Goal: Task Accomplishment & Management: Manage account settings

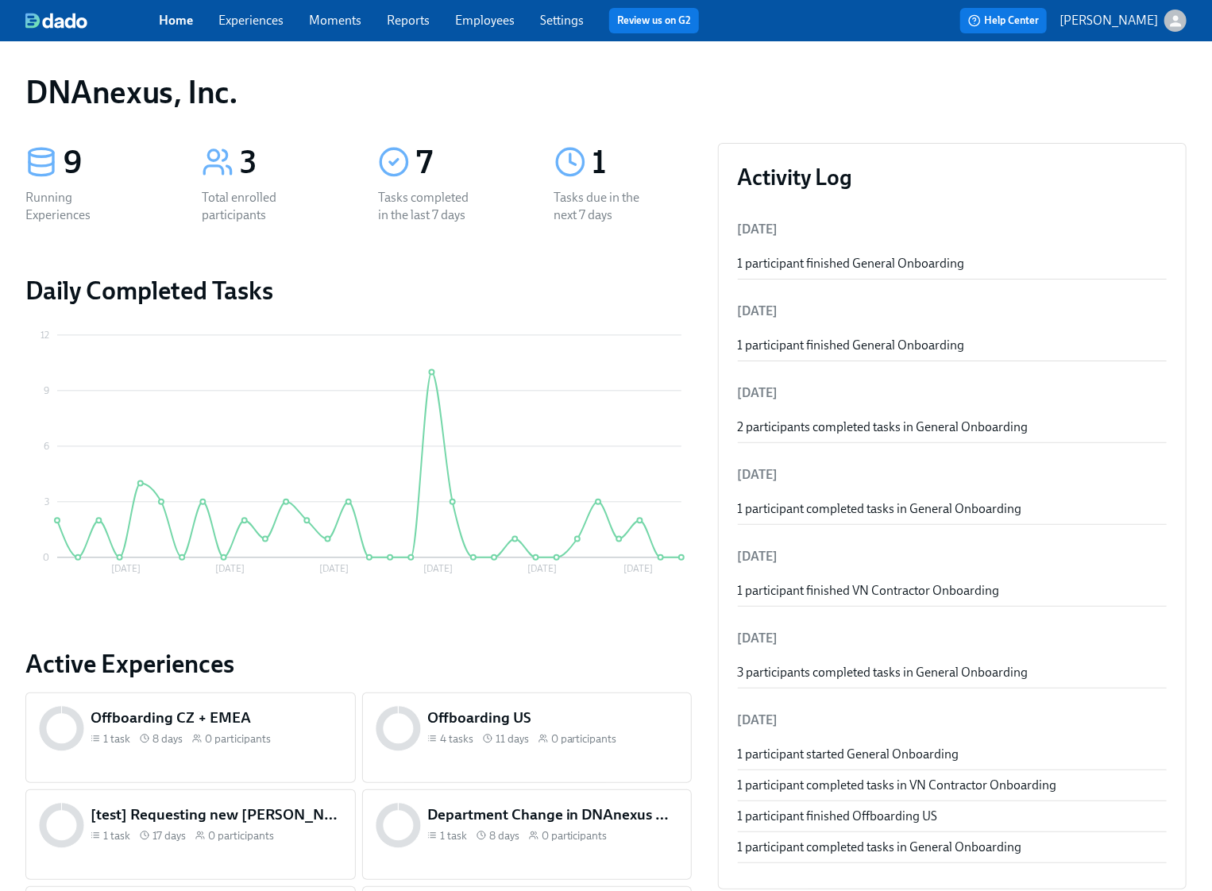
click at [263, 22] on link "Experiences" at bounding box center [250, 20] width 65 height 15
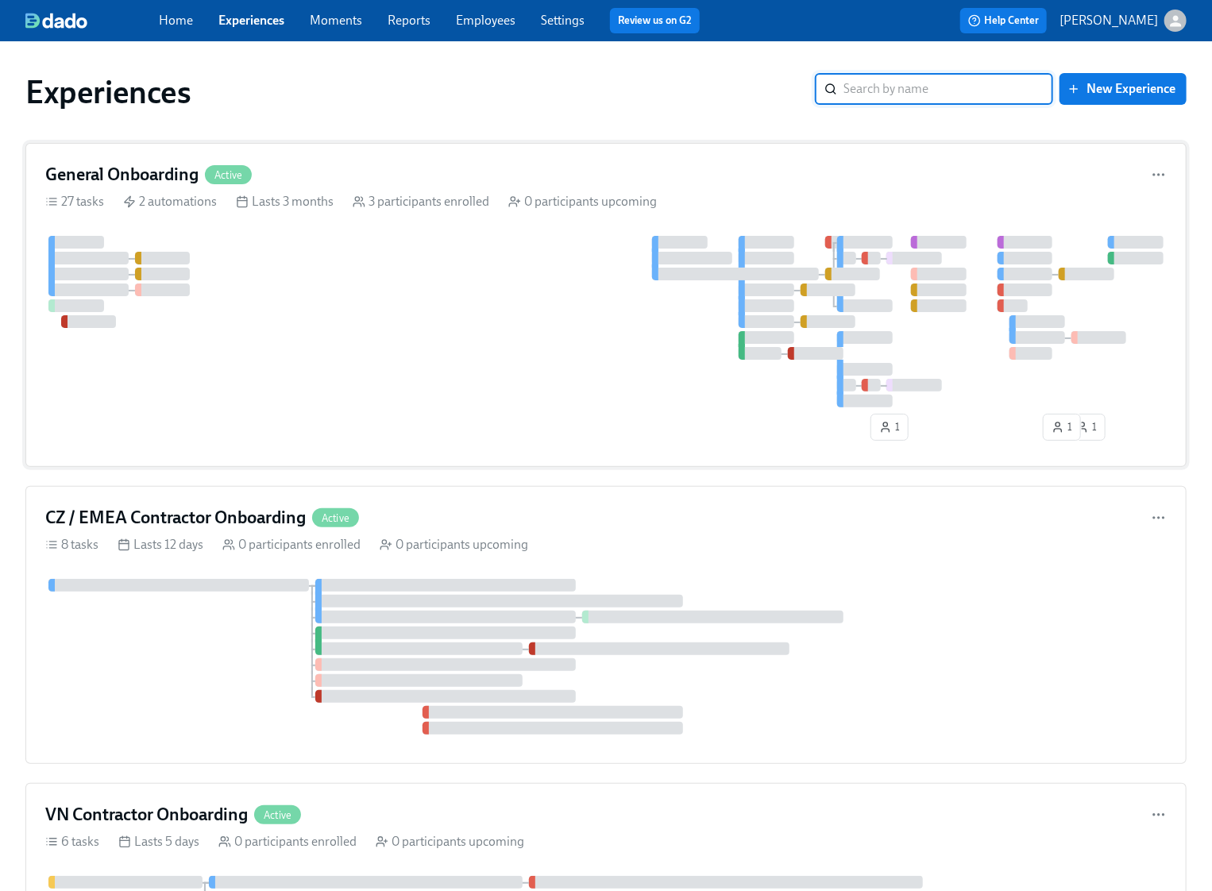
click at [265, 329] on div at bounding box center [606, 322] width 1122 height 172
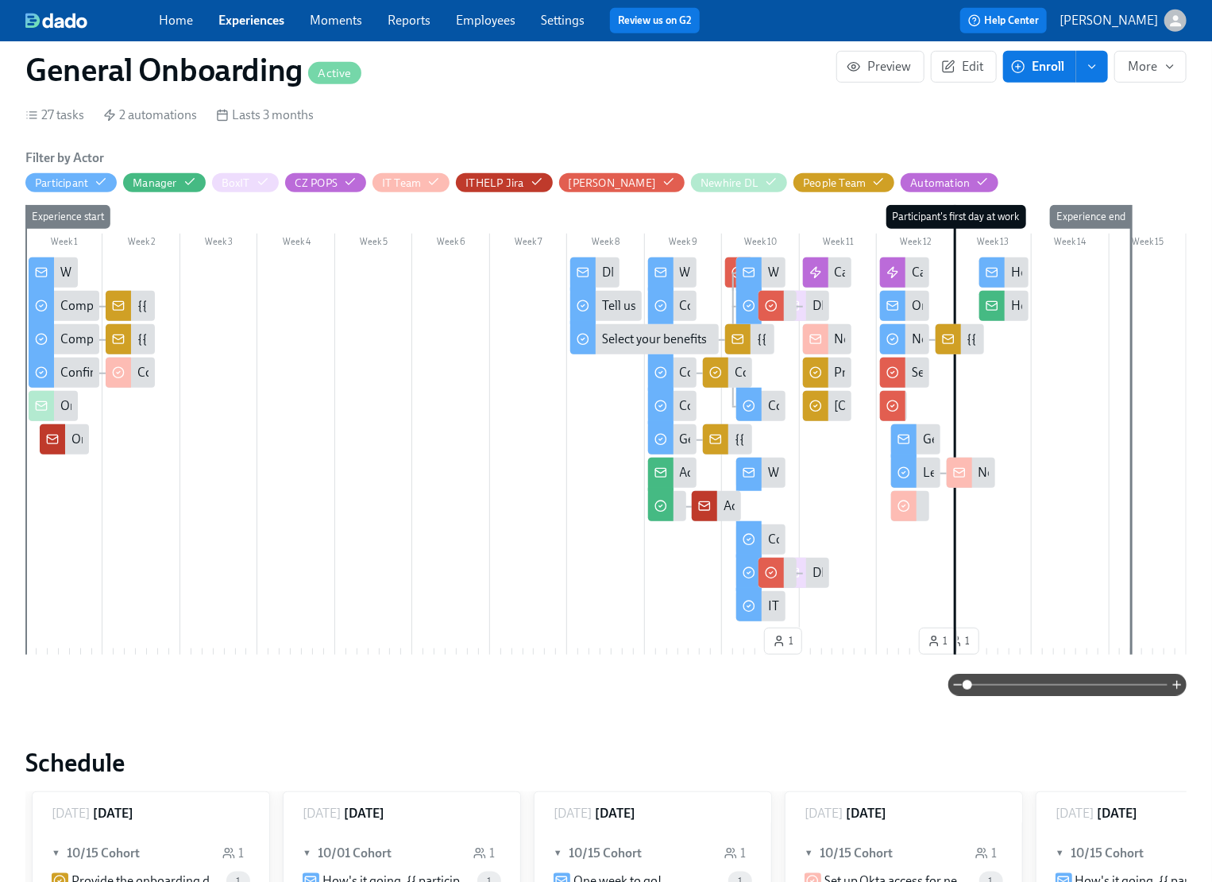
scroll to position [127, 0]
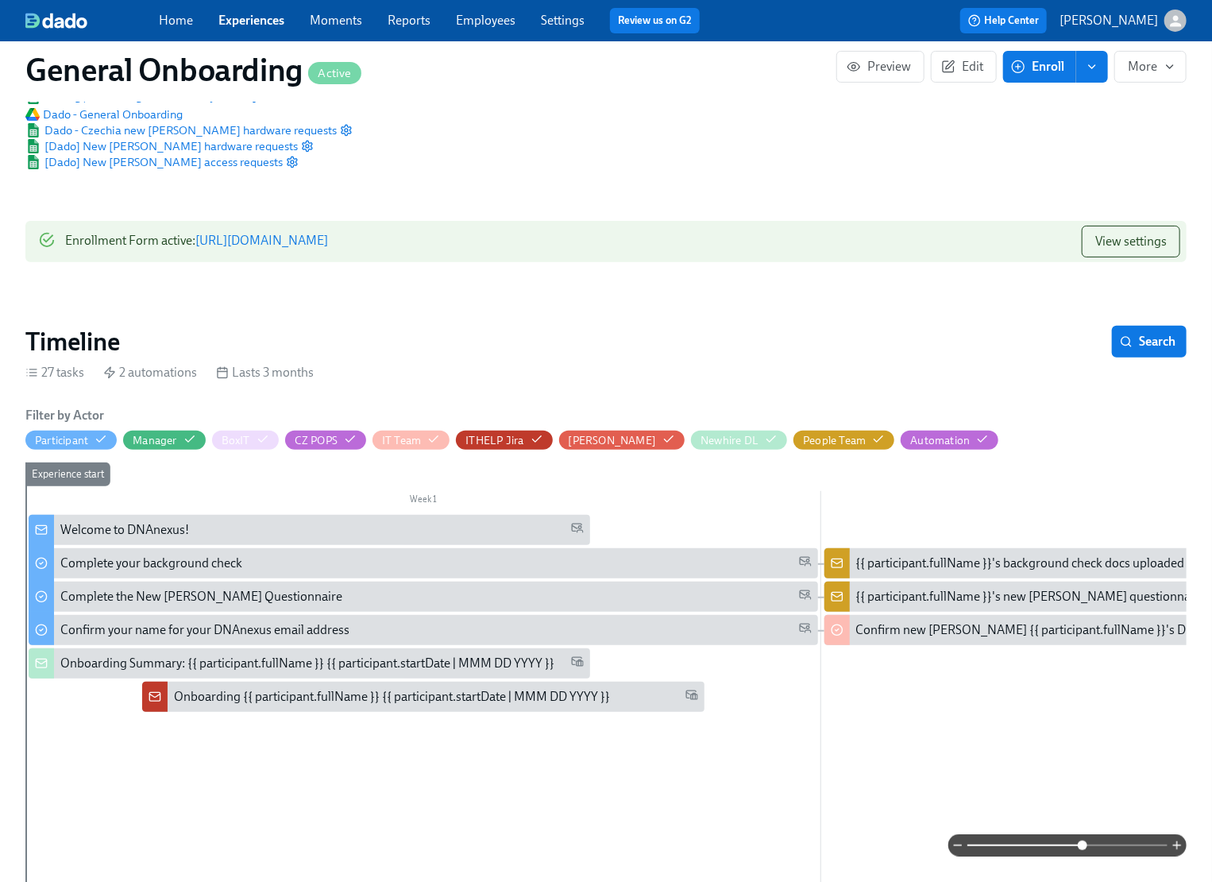
drag, startPoint x: 968, startPoint y: 845, endPoint x: 1089, endPoint y: 838, distance: 121.8
click at [1088, 840] on span at bounding box center [1083, 845] width 10 height 10
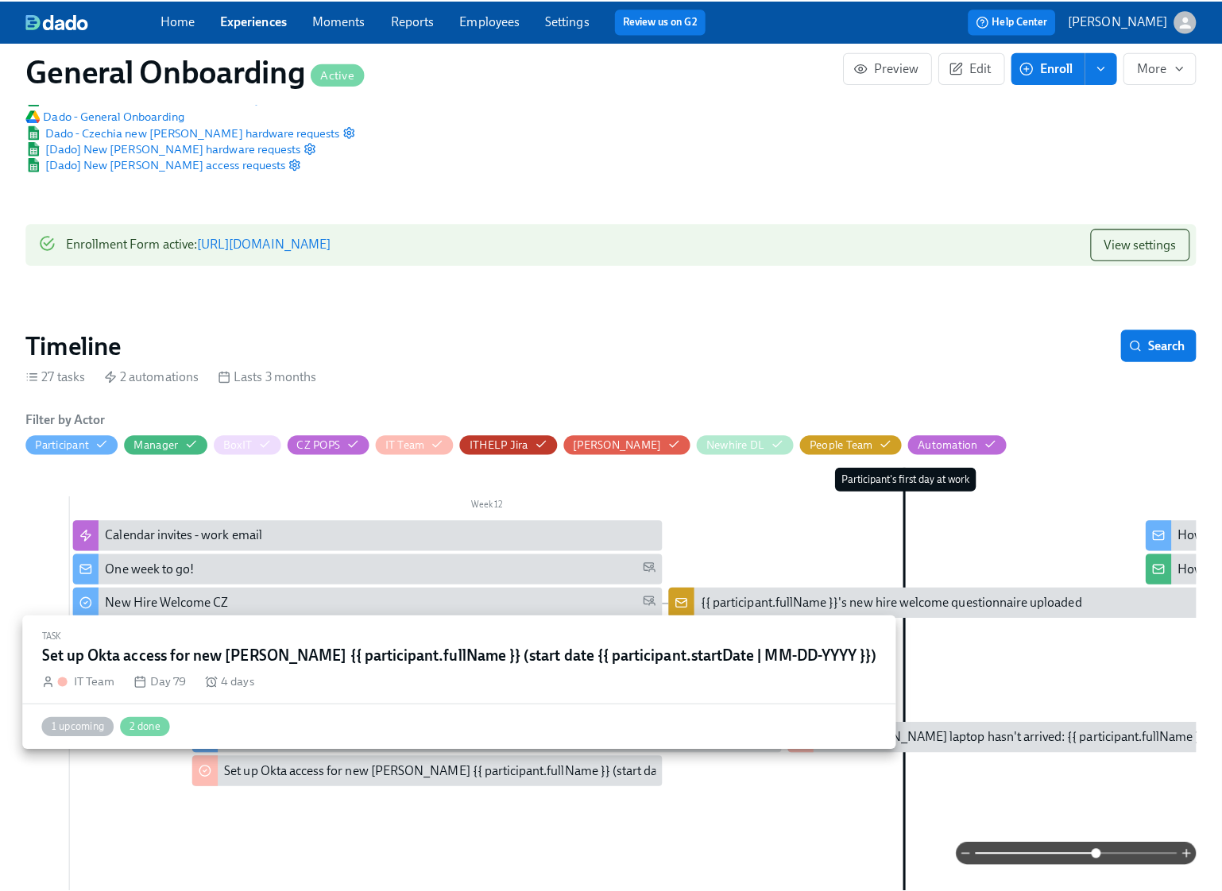
scroll to position [0, 9055]
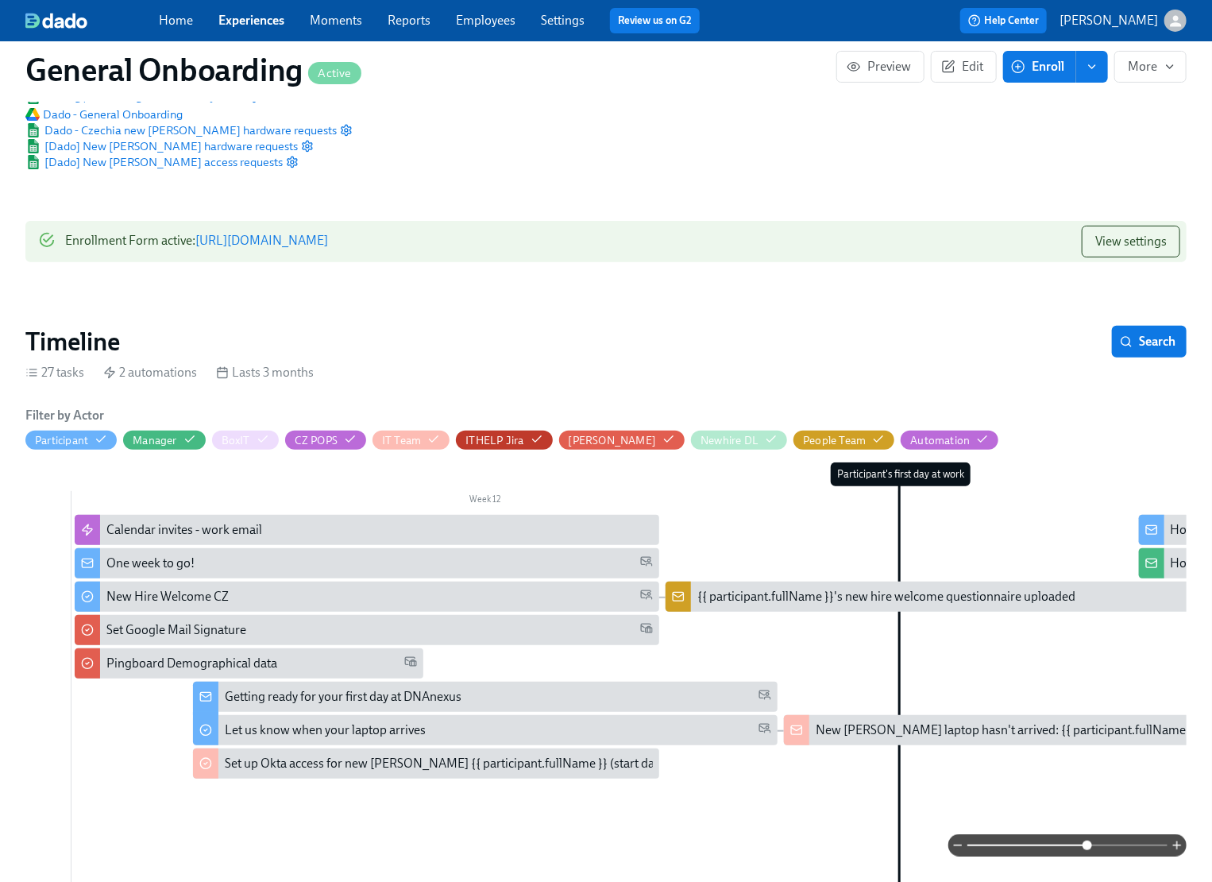
click at [210, 562] on div "One week to go!" at bounding box center [379, 562] width 547 height 17
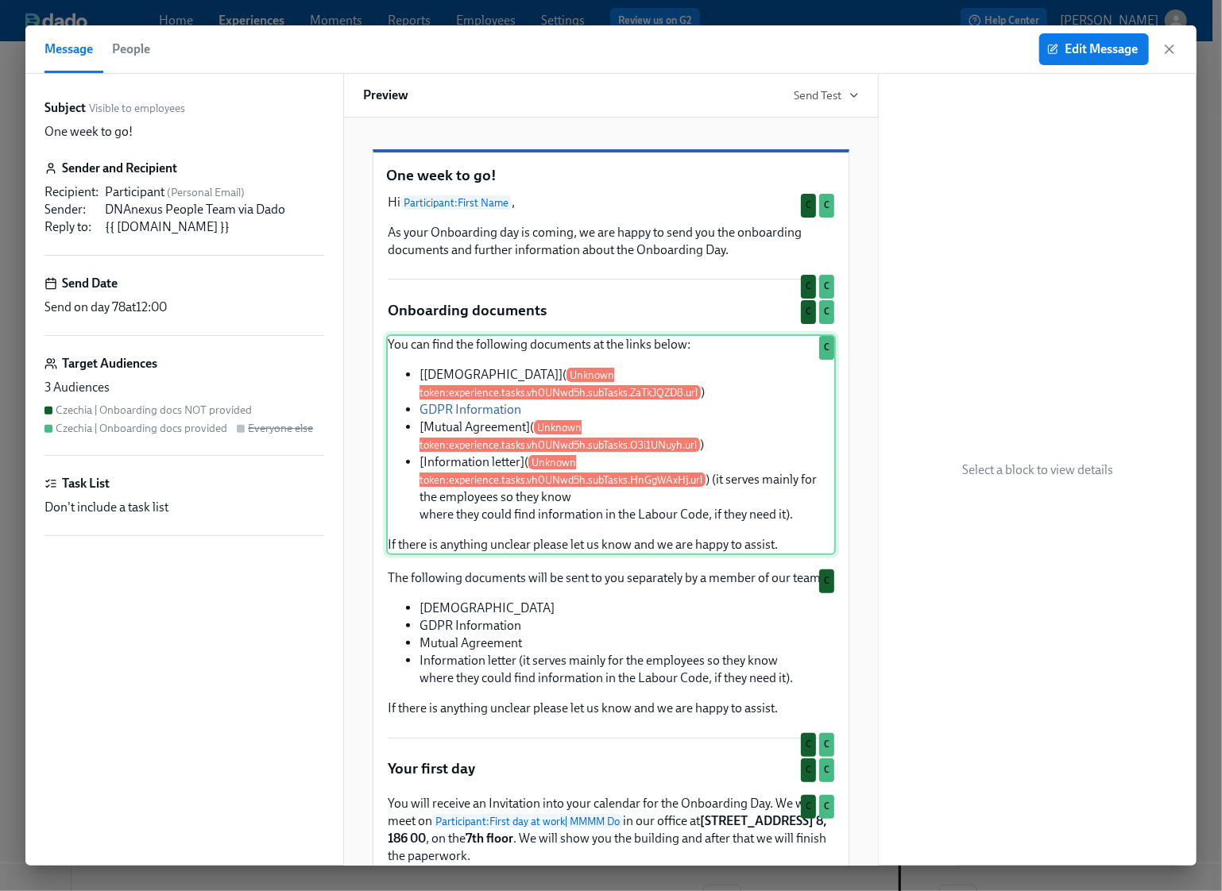
click at [459, 434] on div "You can find the following documents at the links below: [Employment contract](…" at bounding box center [611, 444] width 450 height 221
click at [454, 437] on div "You can find the following documents at the links below: [Employment contract](…" at bounding box center [611, 444] width 450 height 221
click at [1122, 40] on button "Edit Message" at bounding box center [1094, 49] width 110 height 32
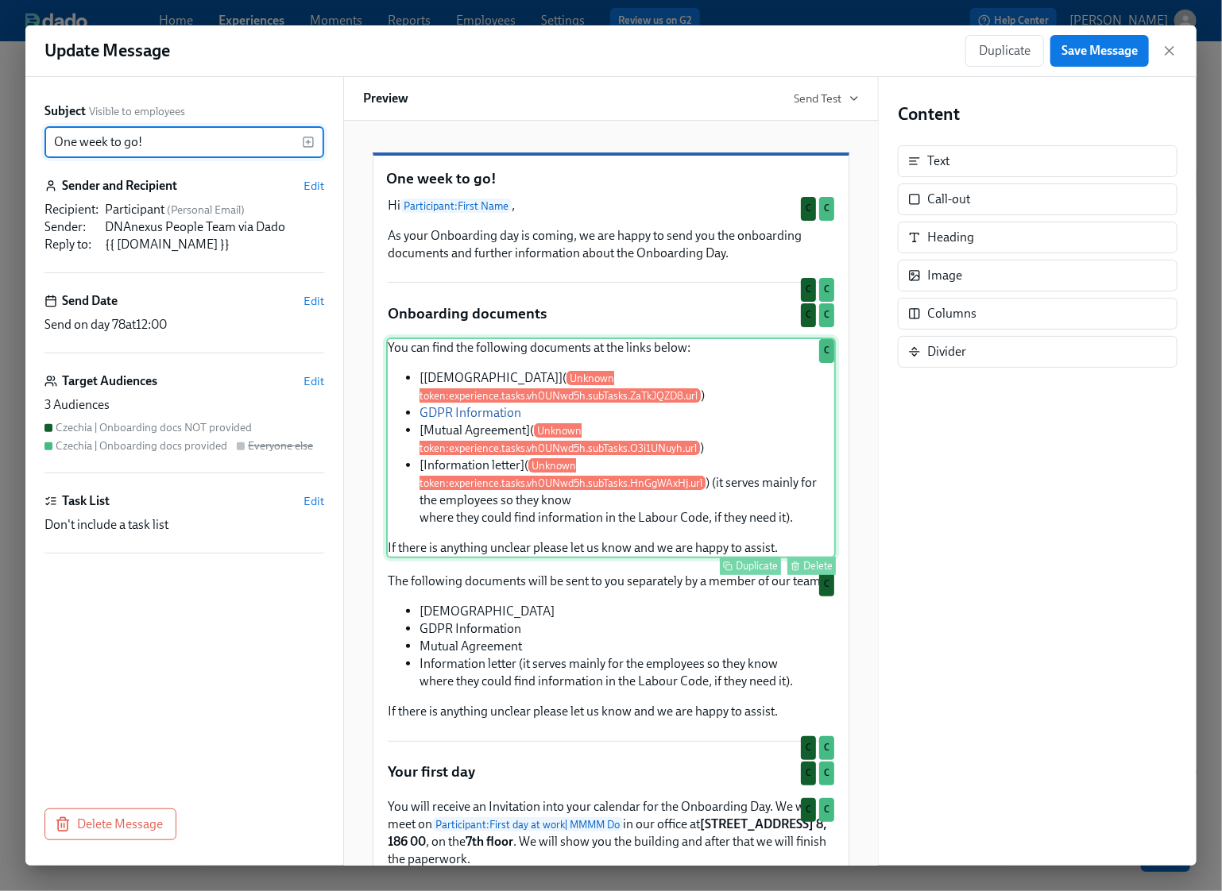
click at [489, 439] on div "You can find the following documents at the links below: [Employment contract](…" at bounding box center [611, 448] width 450 height 221
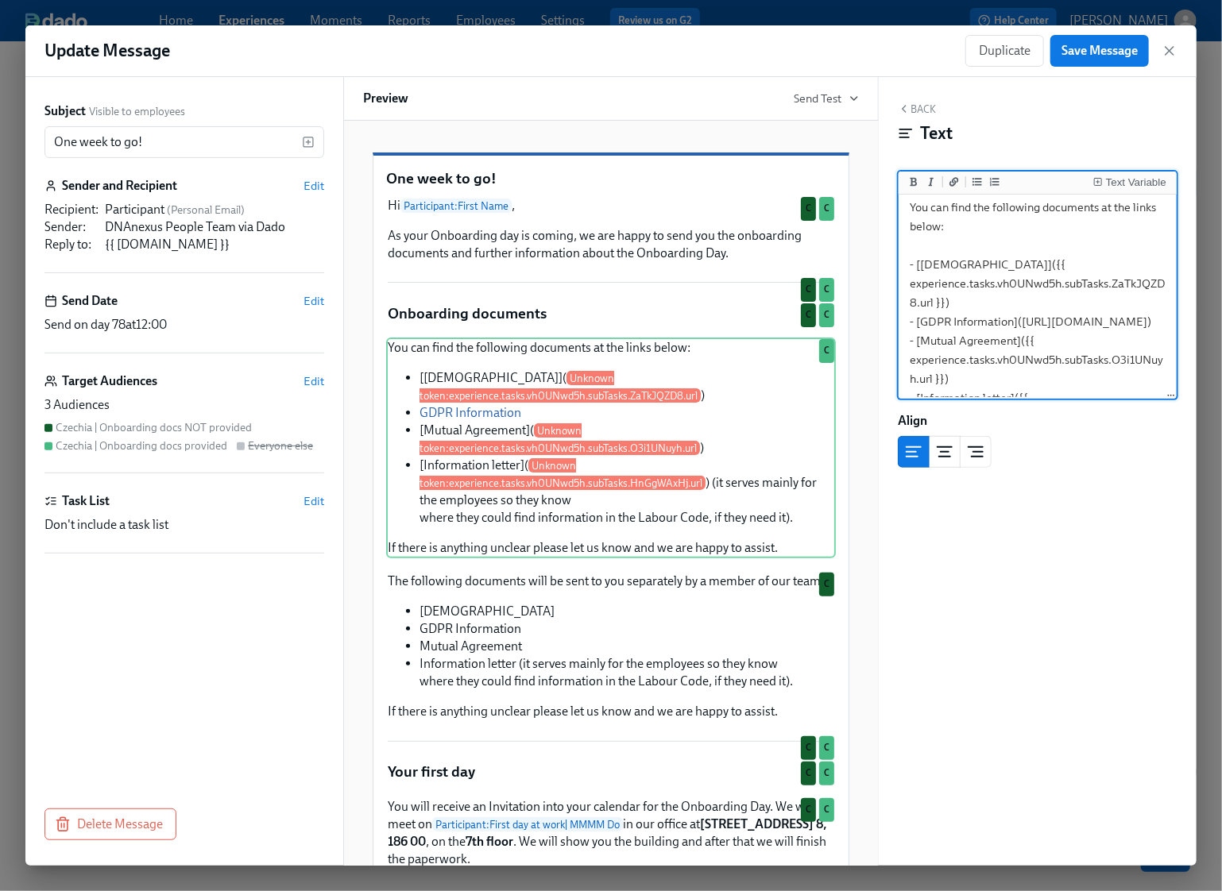
scroll to position [53, 0]
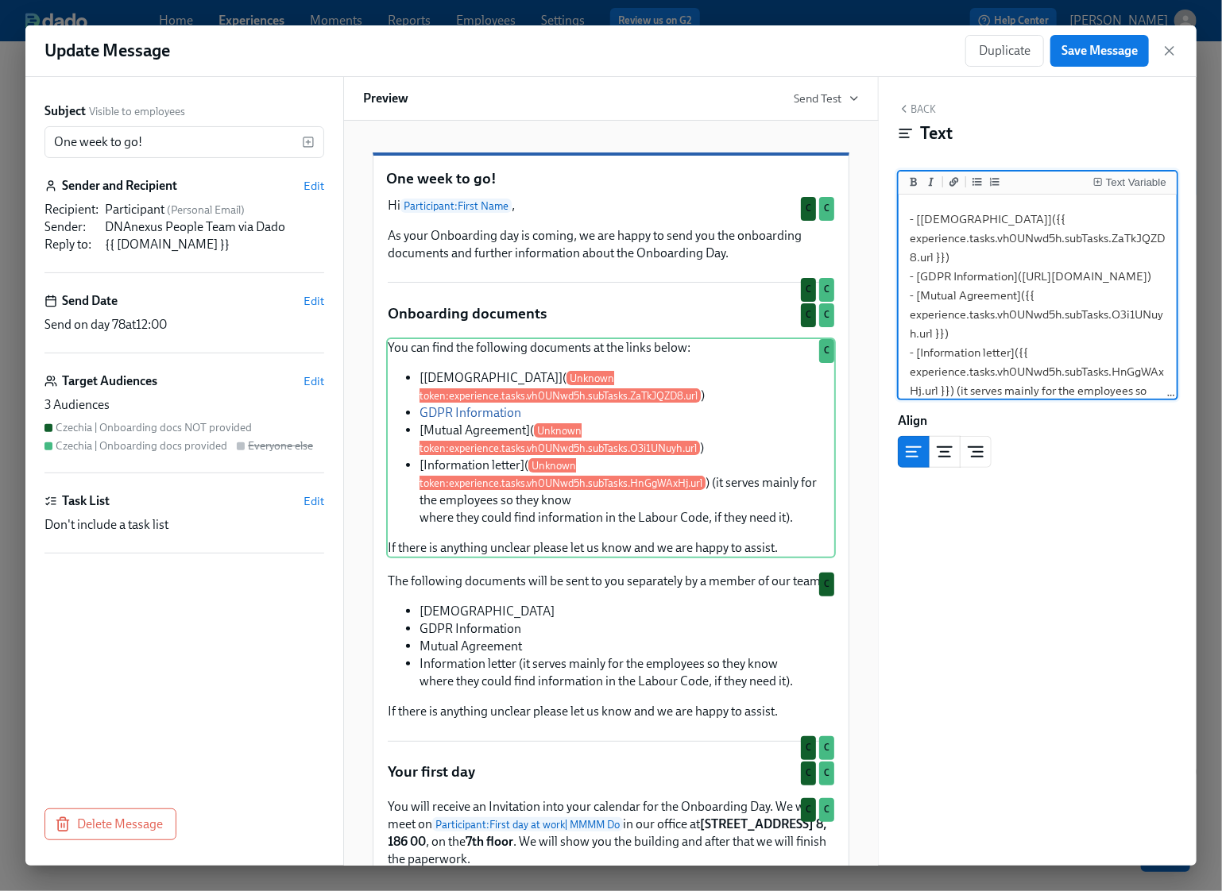
drag, startPoint x: 951, startPoint y: 354, endPoint x: 923, endPoint y: 313, distance: 49.1
click at [923, 313] on textarea "You can find the following documents at the links below: - [Employment contract…" at bounding box center [1038, 334] width 272 height 378
click at [940, 354] on textarea "You can find the following documents at the links below: - [Employment contract…" at bounding box center [1038, 334] width 272 height 378
drag, startPoint x: 942, startPoint y: 352, endPoint x: 915, endPoint y: 298, distance: 60.4
click at [915, 298] on textarea "You can find the following documents at the links below: - [Employment contract…" at bounding box center [1038, 334] width 272 height 378
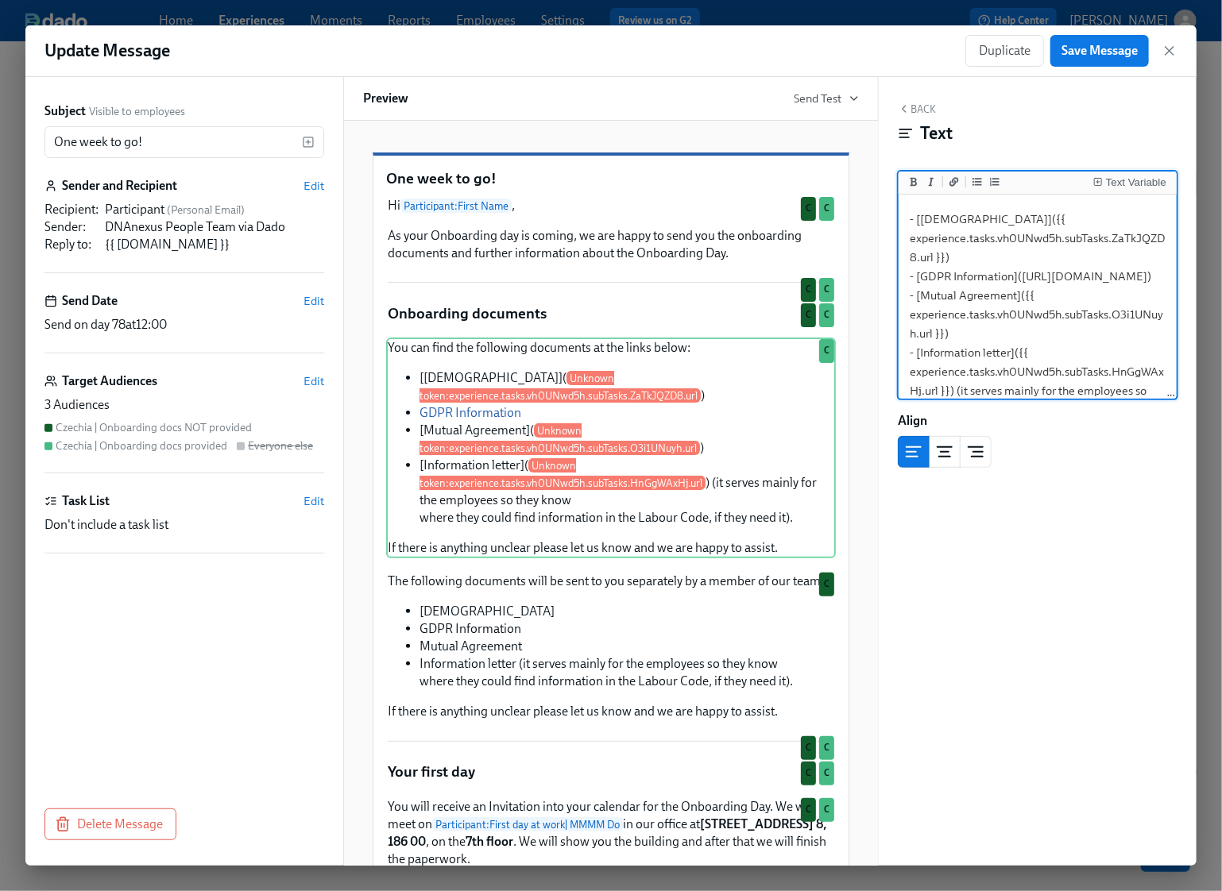
click at [947, 357] on textarea "You can find the following documents at the links below: - [Employment contract…" at bounding box center [1038, 334] width 272 height 378
drag, startPoint x: 941, startPoint y: 353, endPoint x: 915, endPoint y: 300, distance: 58.3
click at [915, 300] on textarea "You can find the following documents at the links below: - [Employment contract…" at bounding box center [1038, 334] width 272 height 378
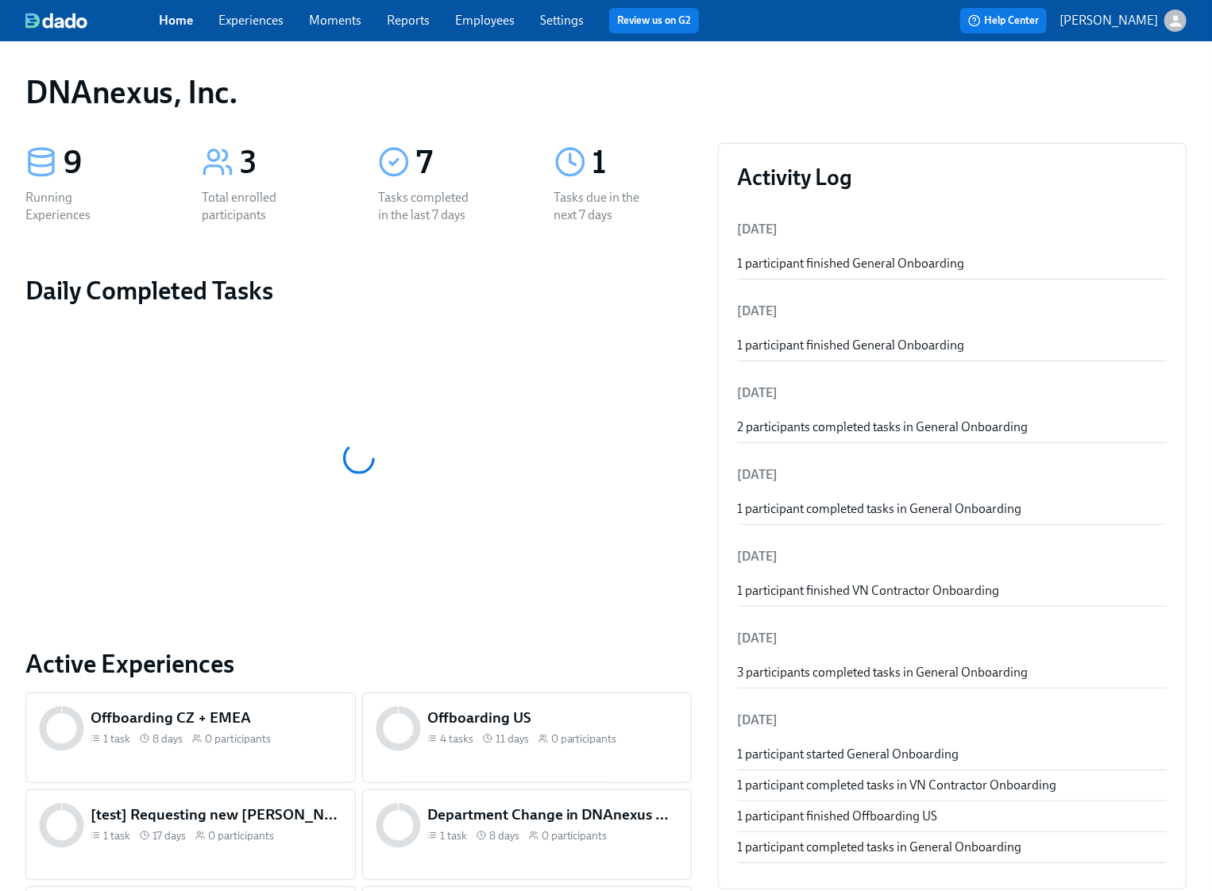
click at [478, 20] on link "Employees" at bounding box center [485, 20] width 60 height 15
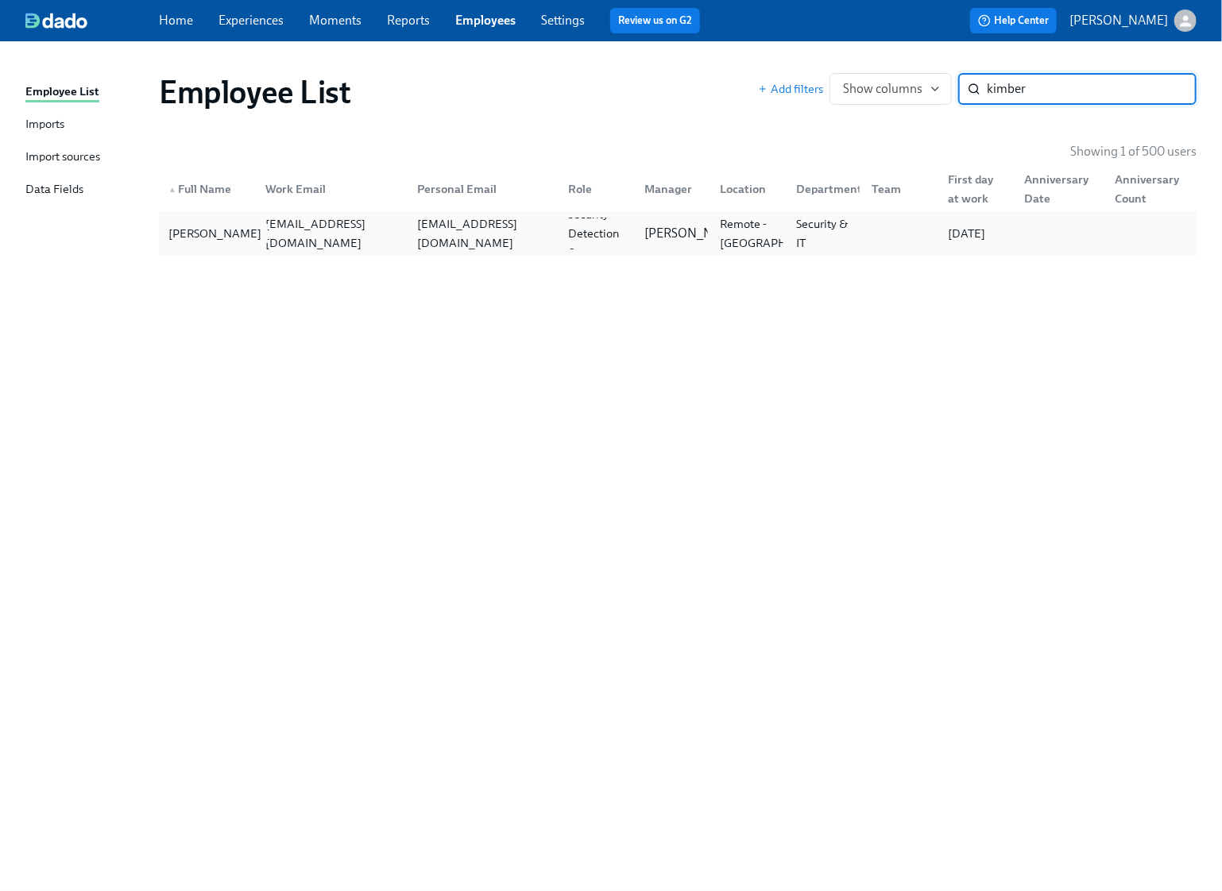
type input "kimber"
click at [211, 236] on div "[PERSON_NAME]" at bounding box center [215, 233] width 106 height 19
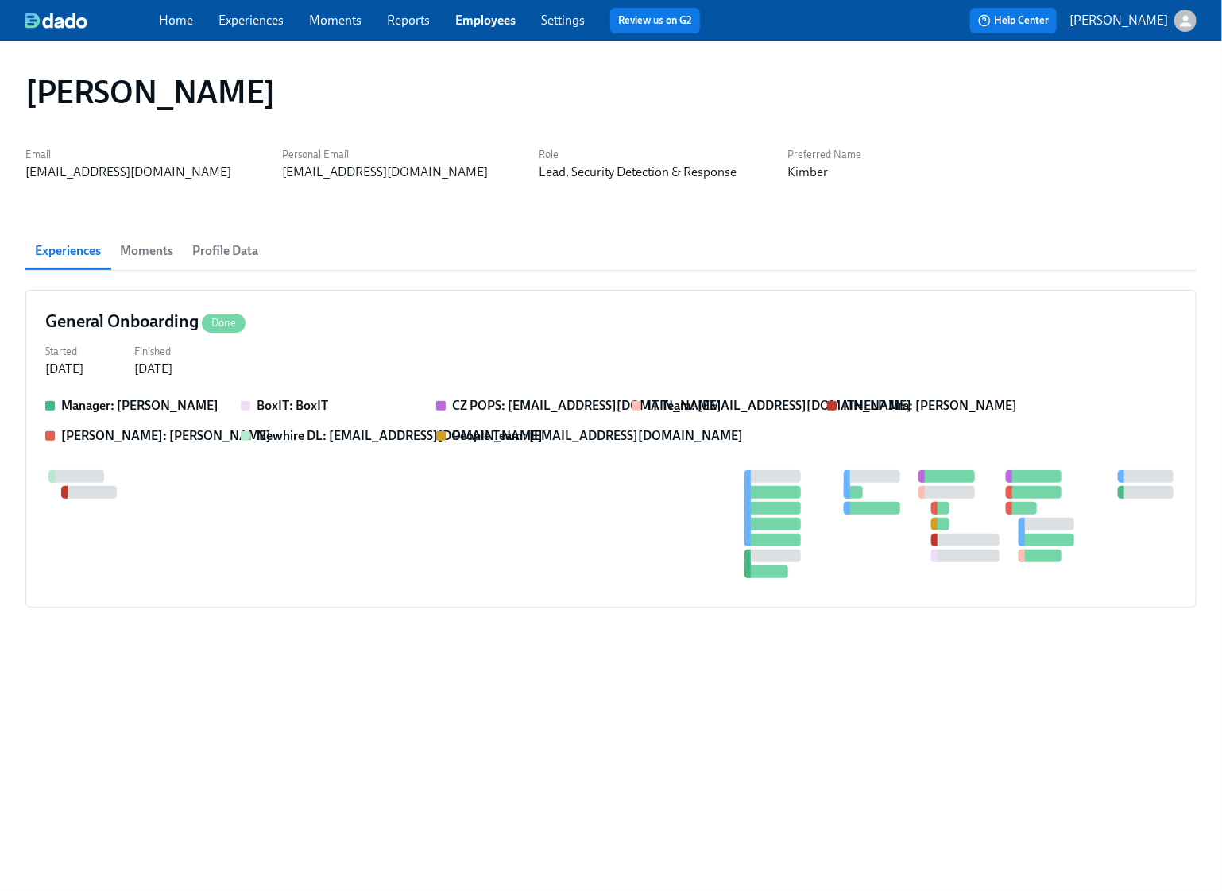
click at [225, 252] on span "Profile Data" at bounding box center [225, 251] width 66 height 22
